Goal: Information Seeking & Learning: Check status

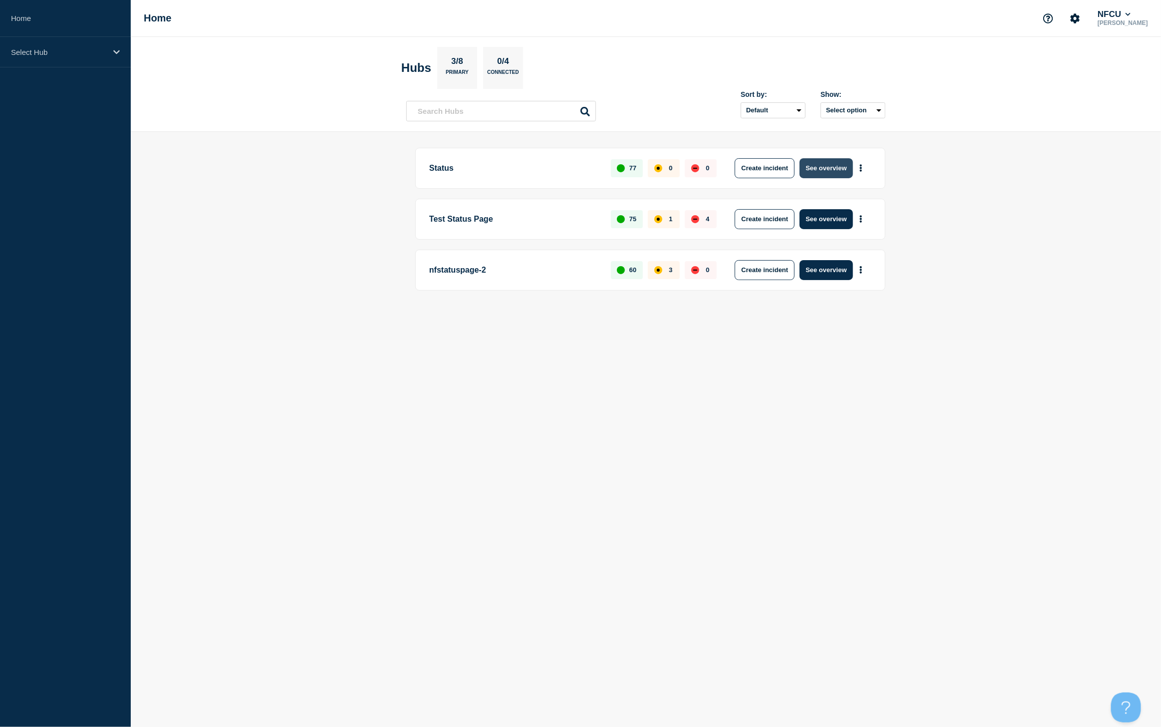
click at [827, 173] on button "See overview" at bounding box center [826, 168] width 53 height 20
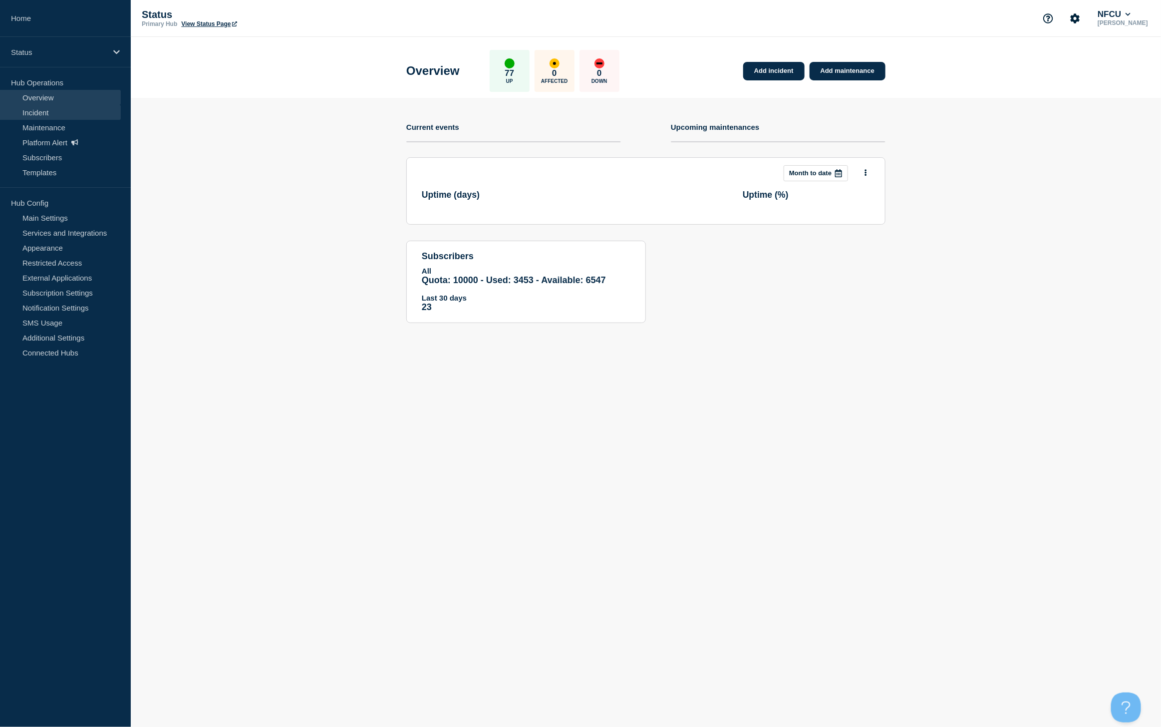
click at [47, 110] on link "Incident" at bounding box center [60, 112] width 121 height 15
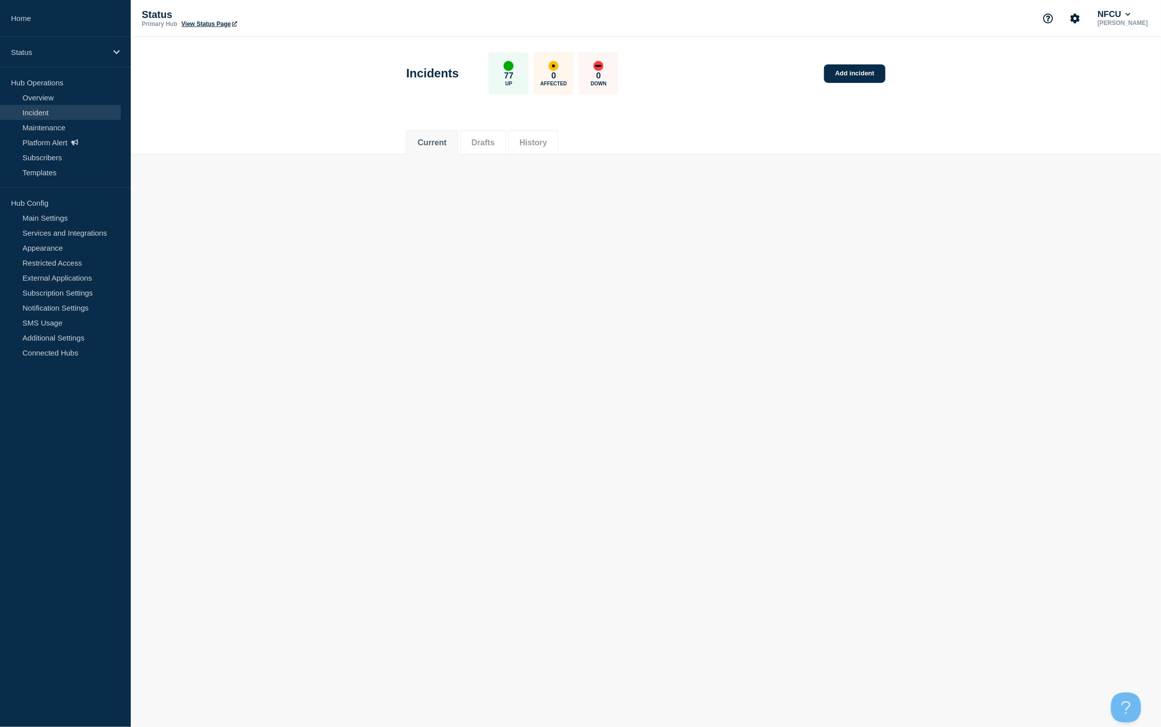
click at [542, 144] on button "History" at bounding box center [533, 142] width 27 height 9
click at [538, 145] on button "History" at bounding box center [533, 142] width 27 height 9
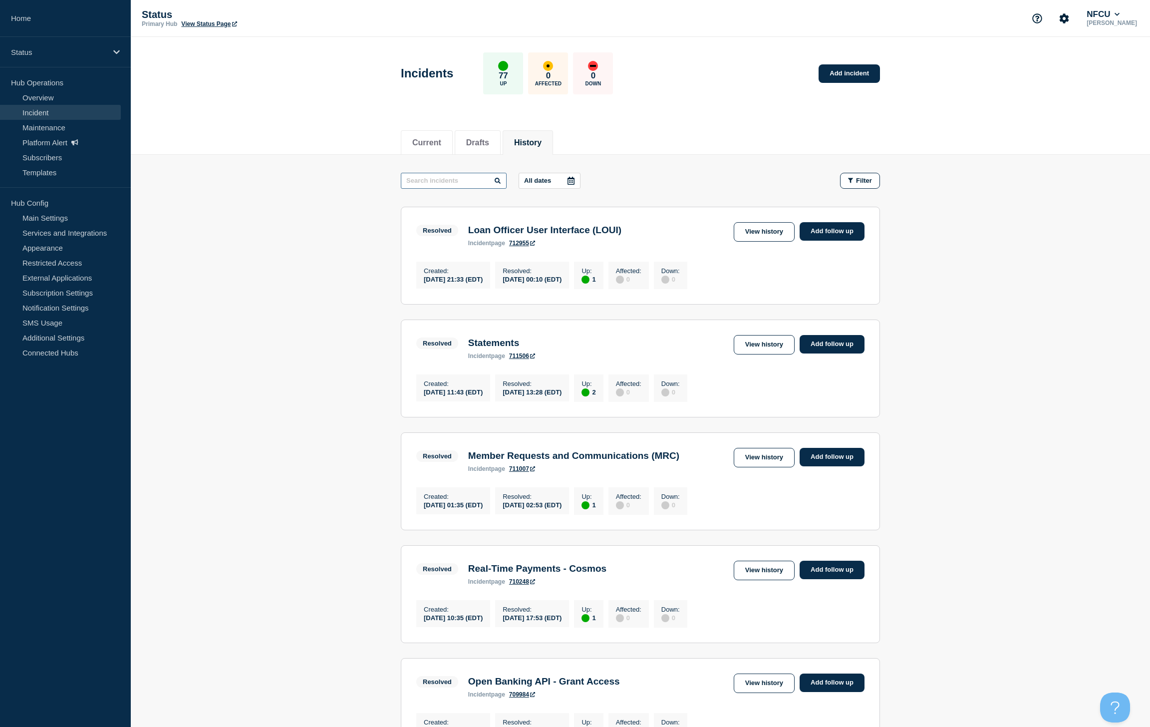
click at [454, 183] on input "text" at bounding box center [454, 181] width 106 height 16
type input "Branch"
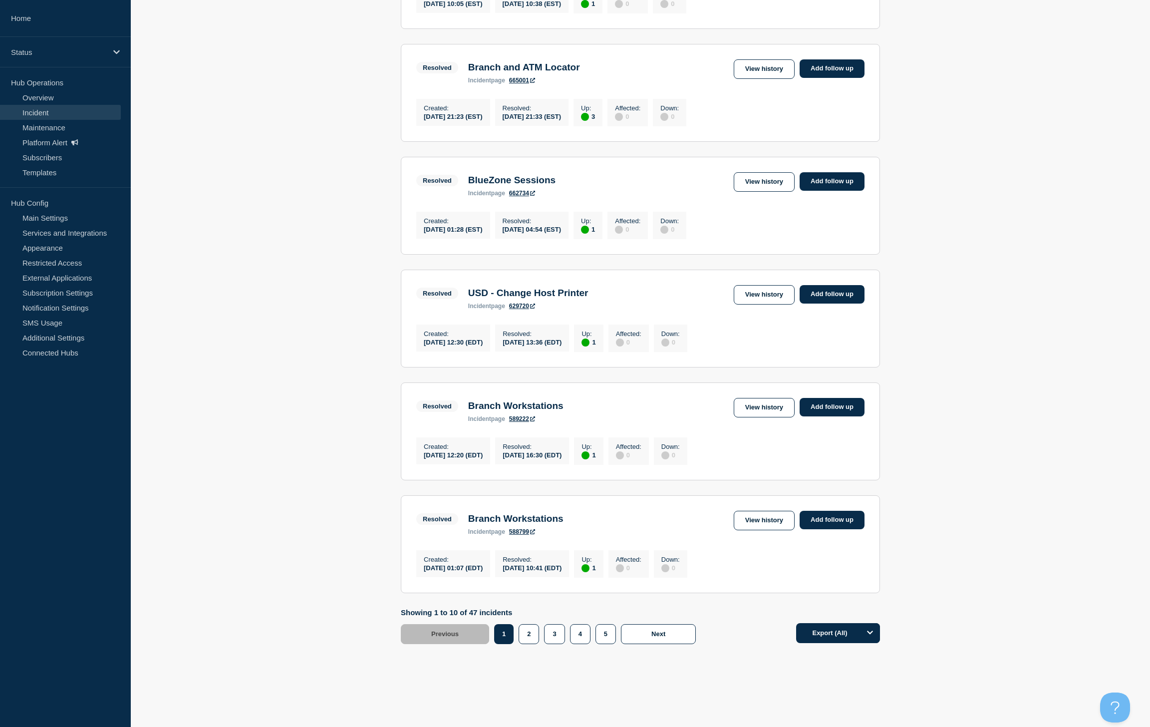
scroll to position [791, 0]
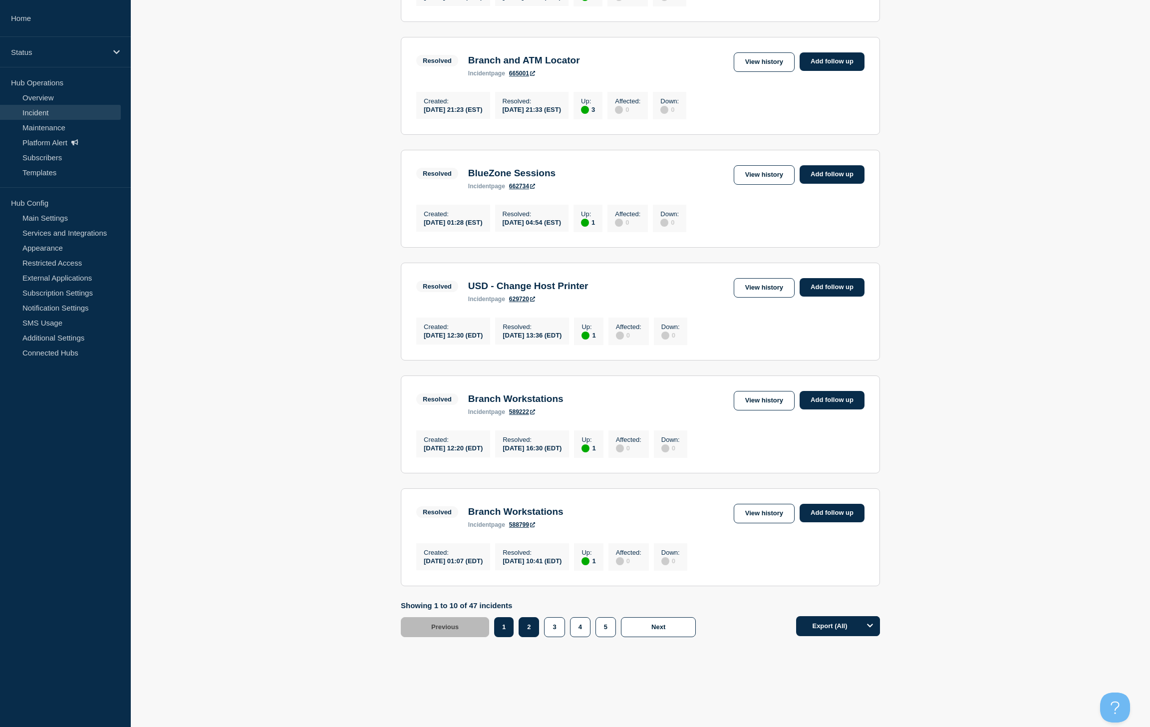
click at [532, 631] on button "2" at bounding box center [529, 627] width 20 height 20
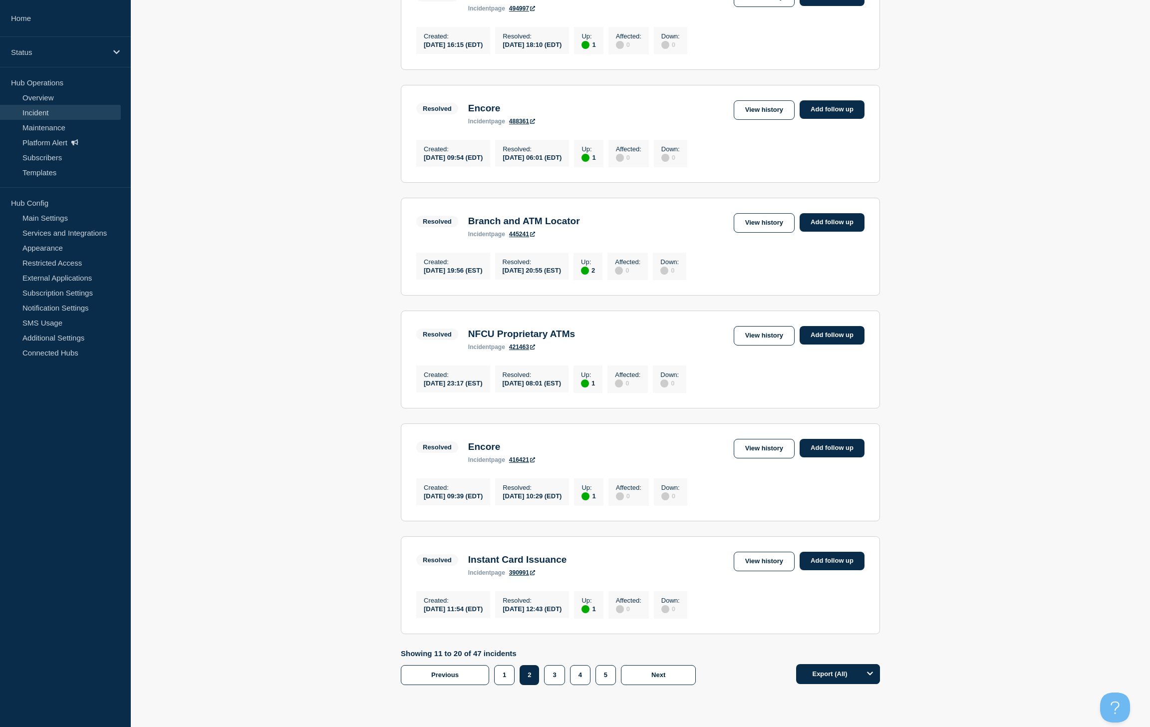
scroll to position [749, 0]
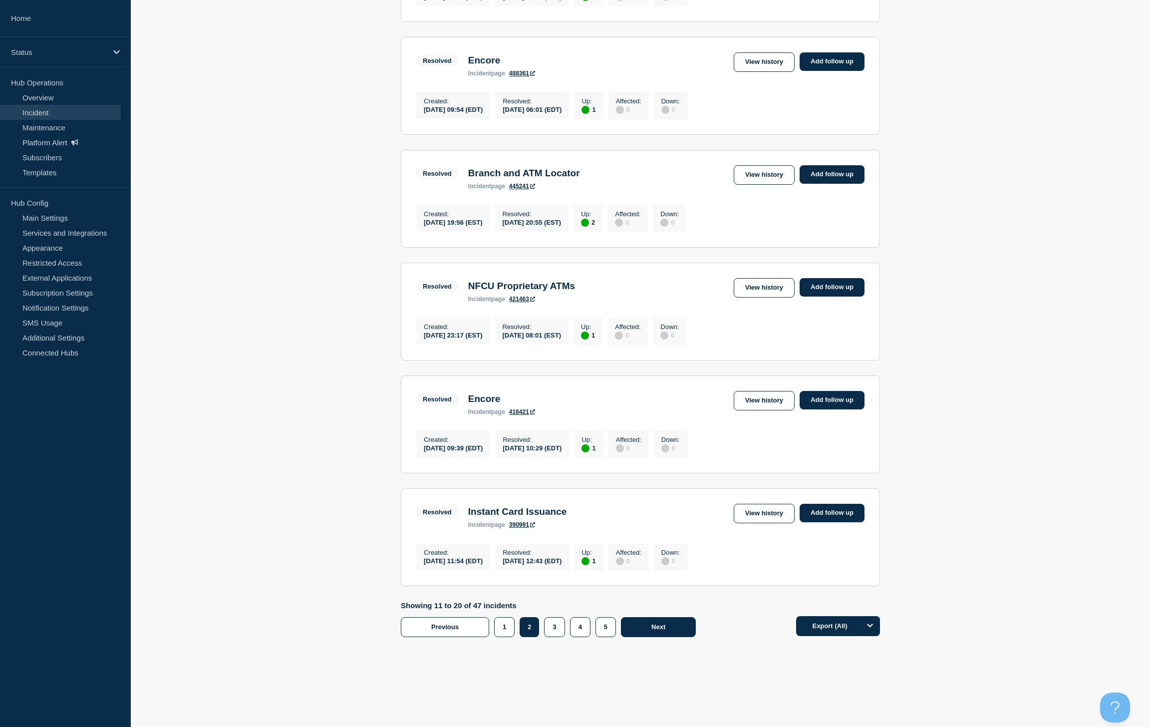
click at [652, 637] on button "Next" at bounding box center [658, 627] width 75 height 20
click at [588, 625] on button "4" at bounding box center [580, 627] width 20 height 20
click at [606, 628] on button "5" at bounding box center [606, 627] width 20 height 20
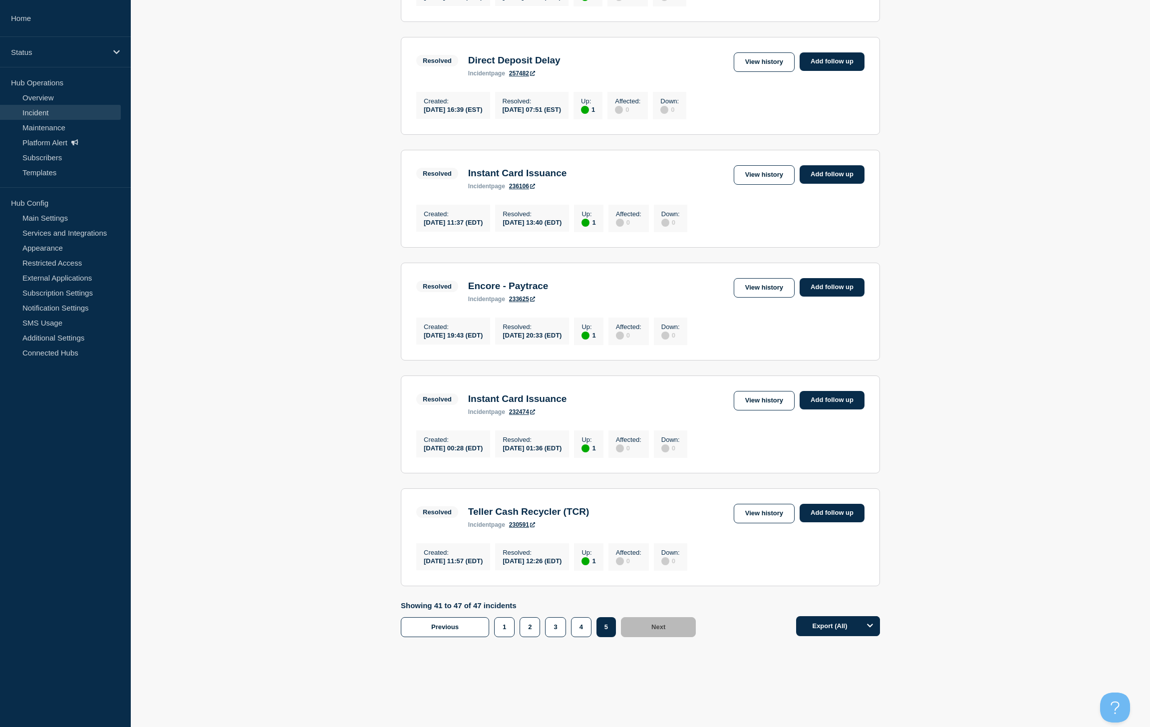
scroll to position [426, 0]
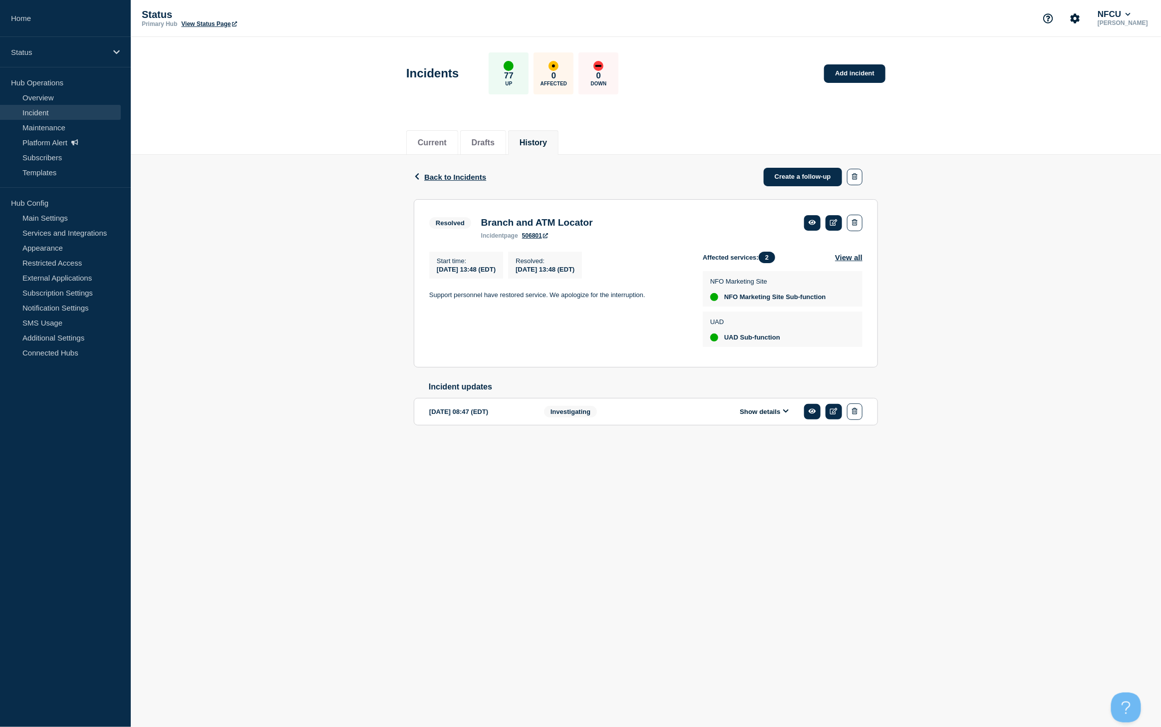
click at [758, 416] on button "Show details" at bounding box center [764, 411] width 55 height 8
click at [764, 416] on button "Show details" at bounding box center [764, 411] width 55 height 8
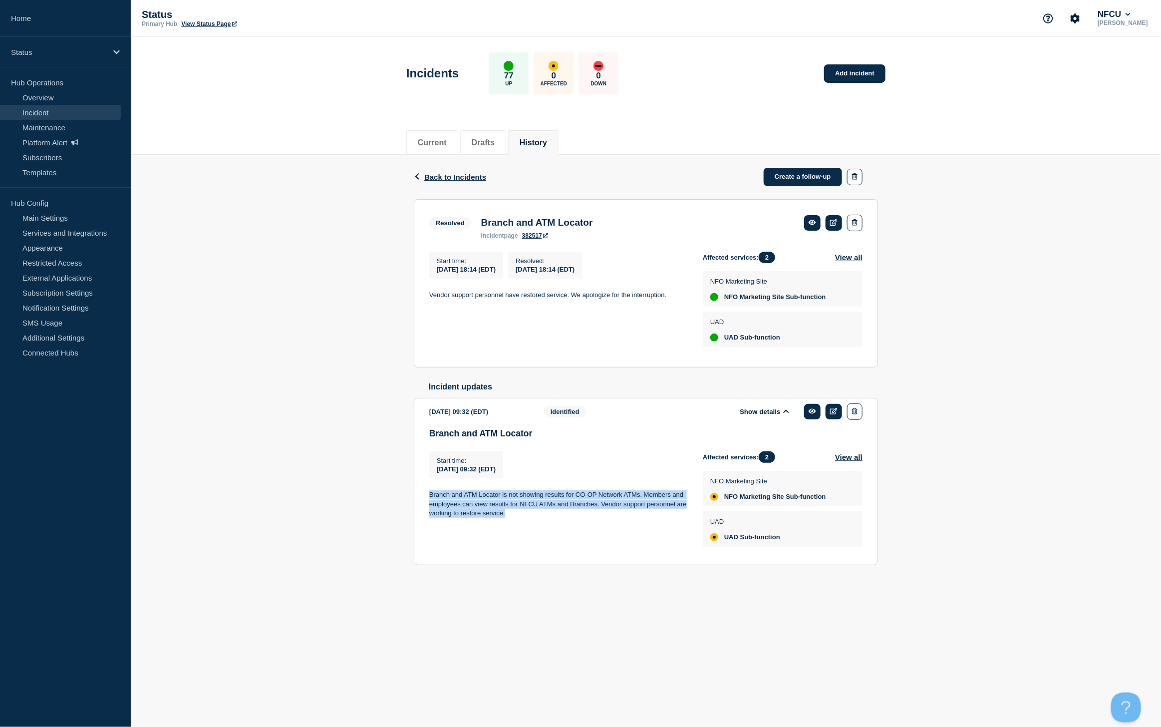
drag, startPoint x: 559, startPoint y: 524, endPoint x: 376, endPoint y: 505, distance: 184.3
click at [376, 505] on div "Back Back to Incidents Create a follow-up Resolved Branch and ATM Locator Start…" at bounding box center [646, 376] width 1030 height 442
copy p "Branch and ATM Locator is not showing results for CO-OP Network ATMs. Members a…"
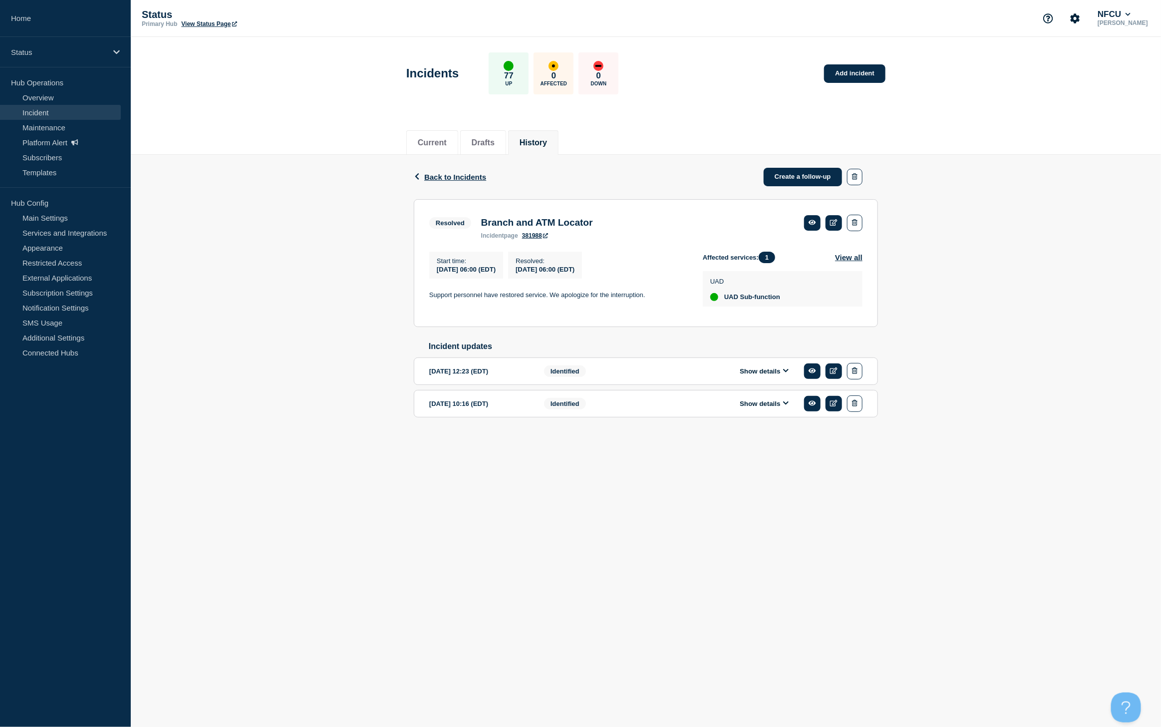
click at [775, 373] on button "Show details" at bounding box center [764, 371] width 55 height 8
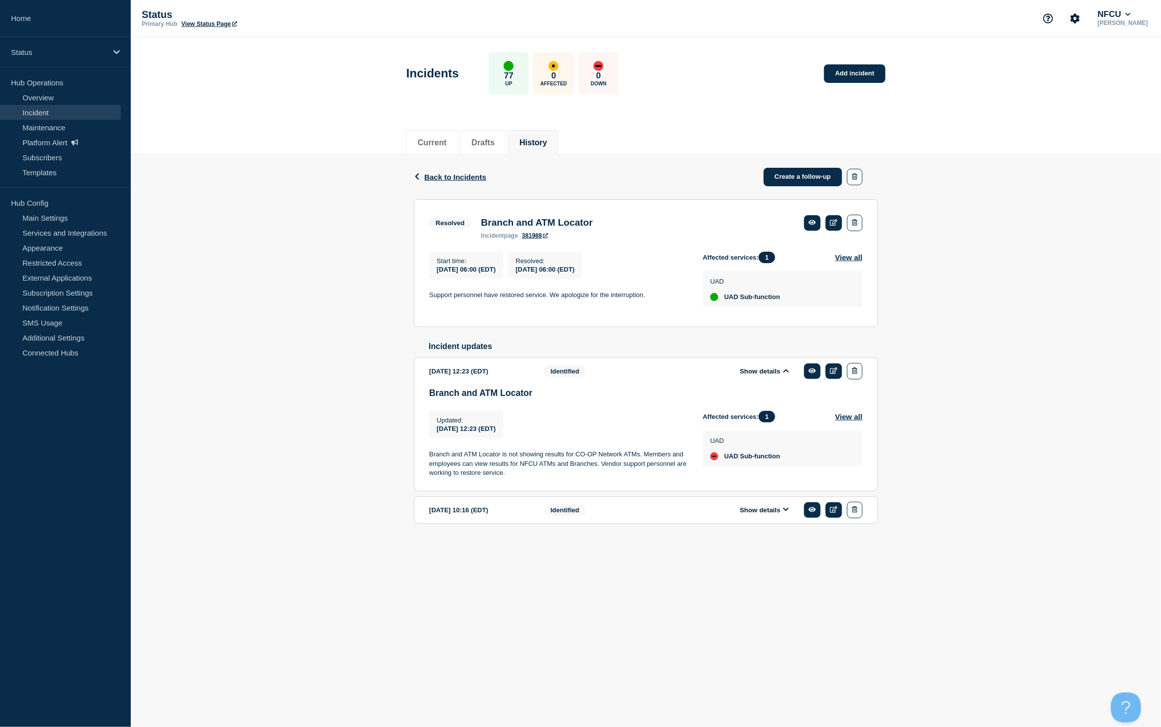
click at [756, 514] on div "Show details" at bounding box center [772, 510] width 182 height 16
click at [762, 514] on button "Show details" at bounding box center [764, 510] width 55 height 8
